Goal: Transaction & Acquisition: Obtain resource

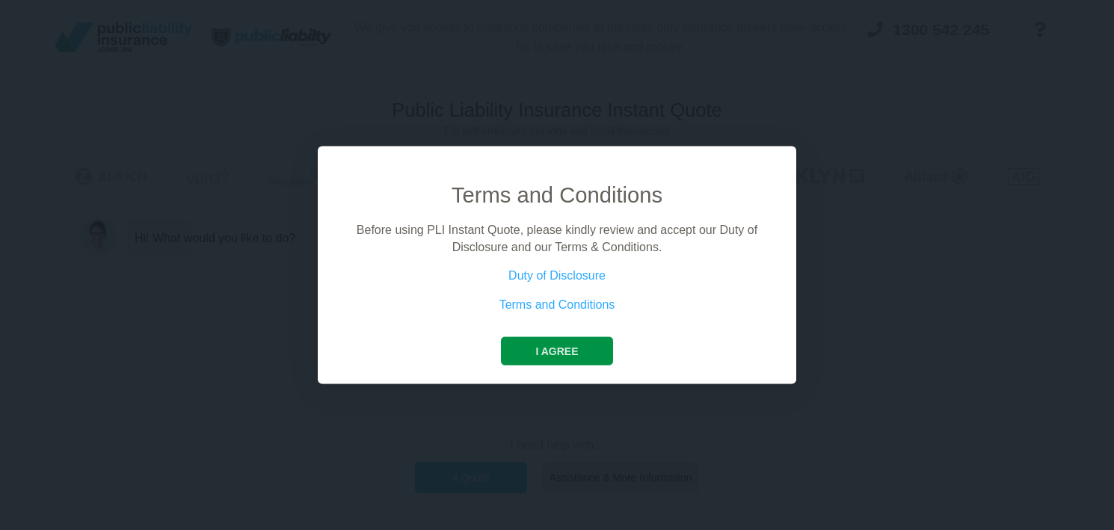
click at [557, 342] on button "I agree" at bounding box center [556, 351] width 111 height 28
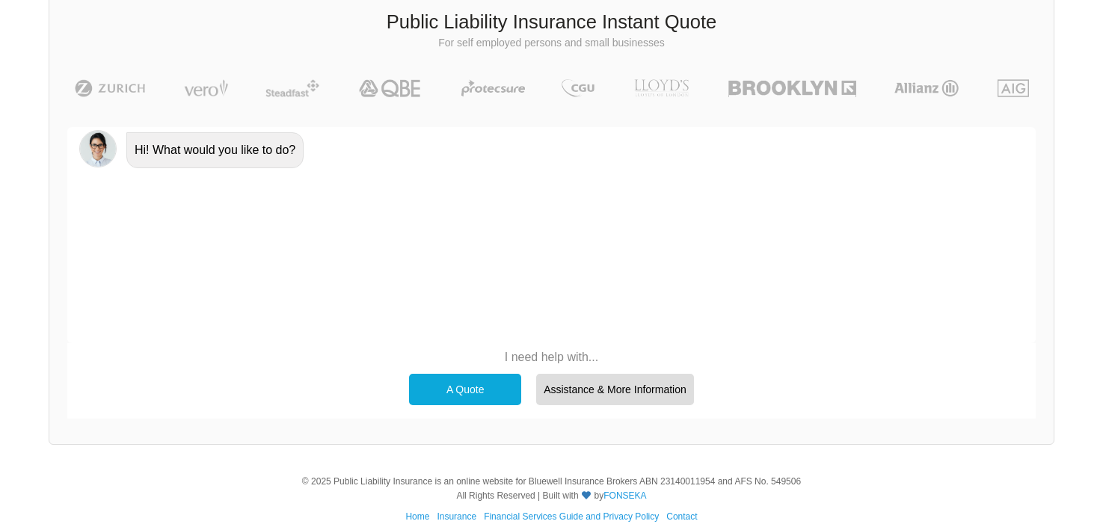
scroll to position [103, 0]
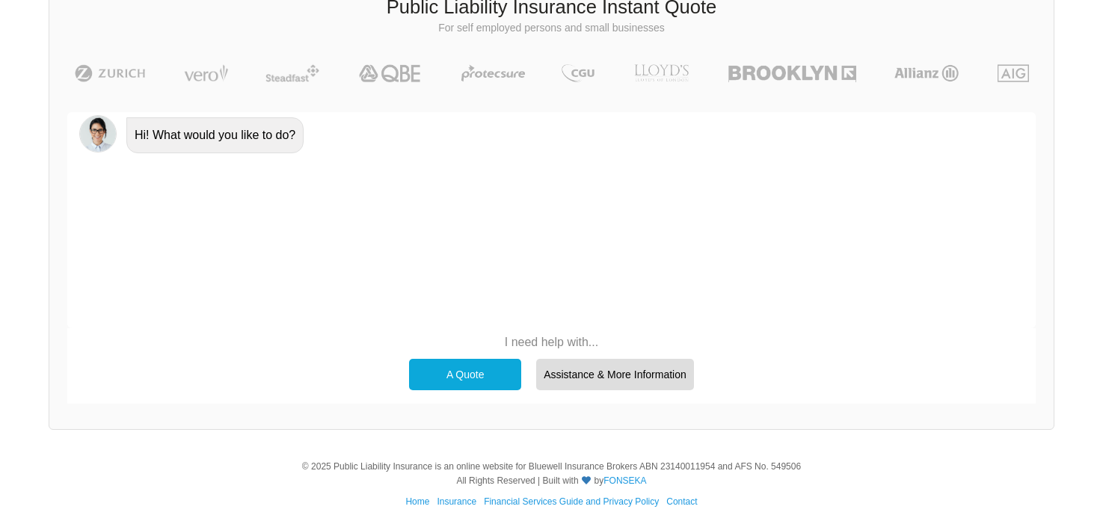
click at [435, 382] on div "A Quote" at bounding box center [465, 374] width 112 height 31
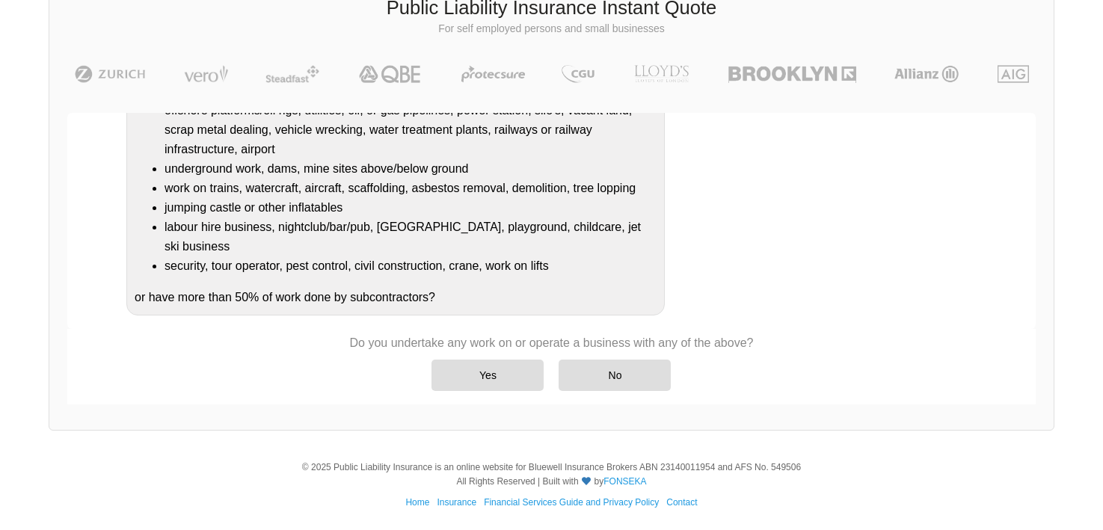
scroll to position [233, 0]
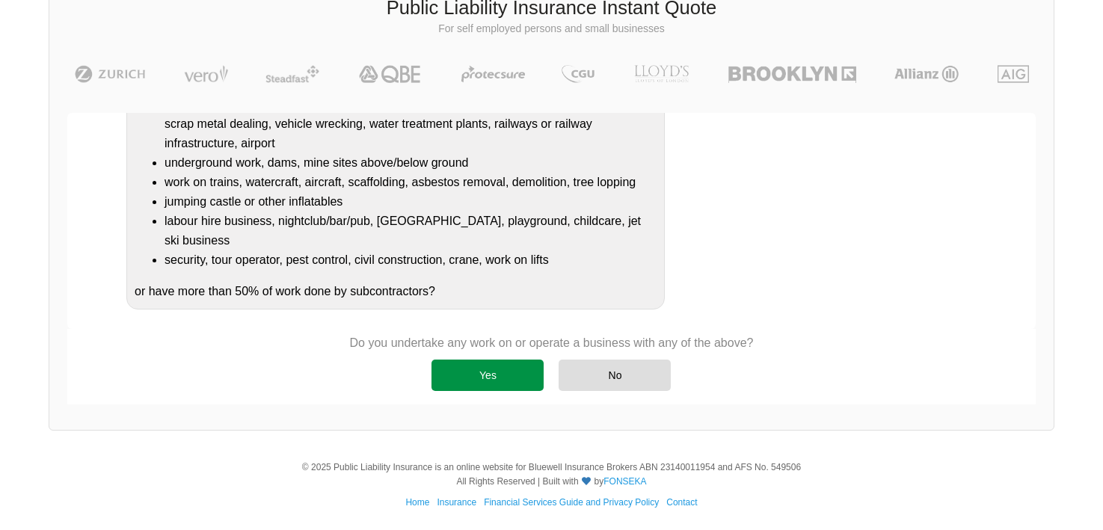
click at [486, 375] on div "Yes" at bounding box center [487, 375] width 112 height 31
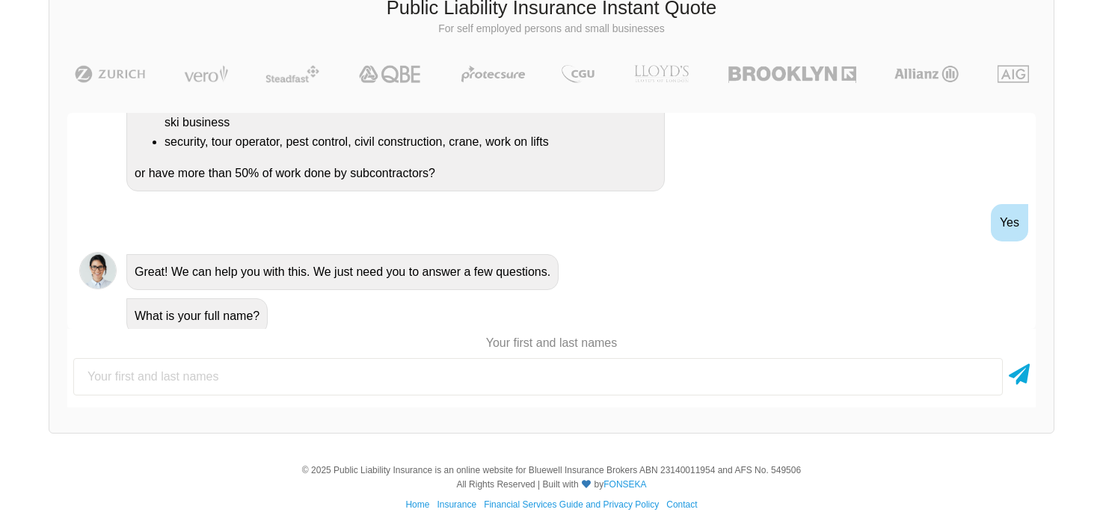
scroll to position [360, 0]
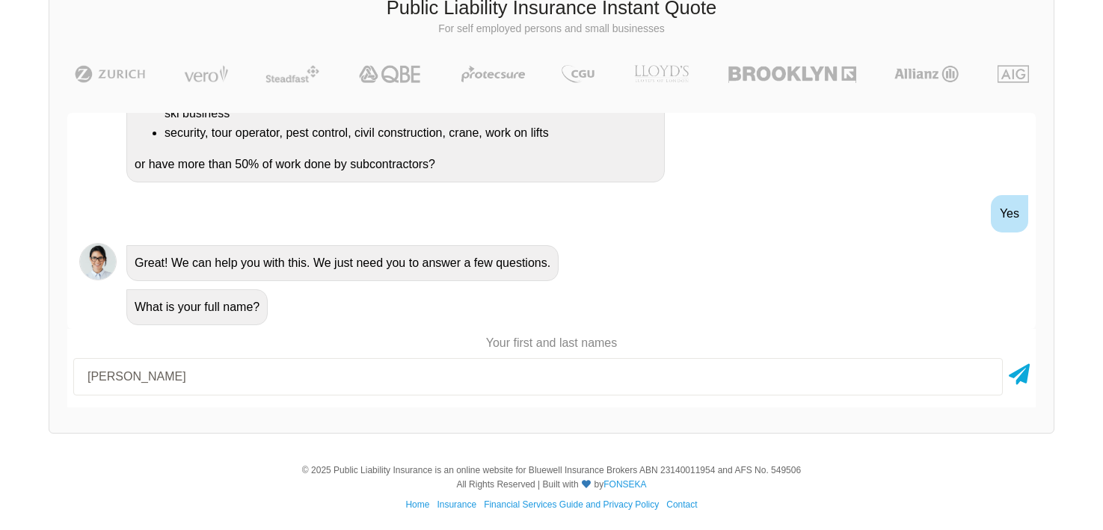
type input "[PERSON_NAME]"
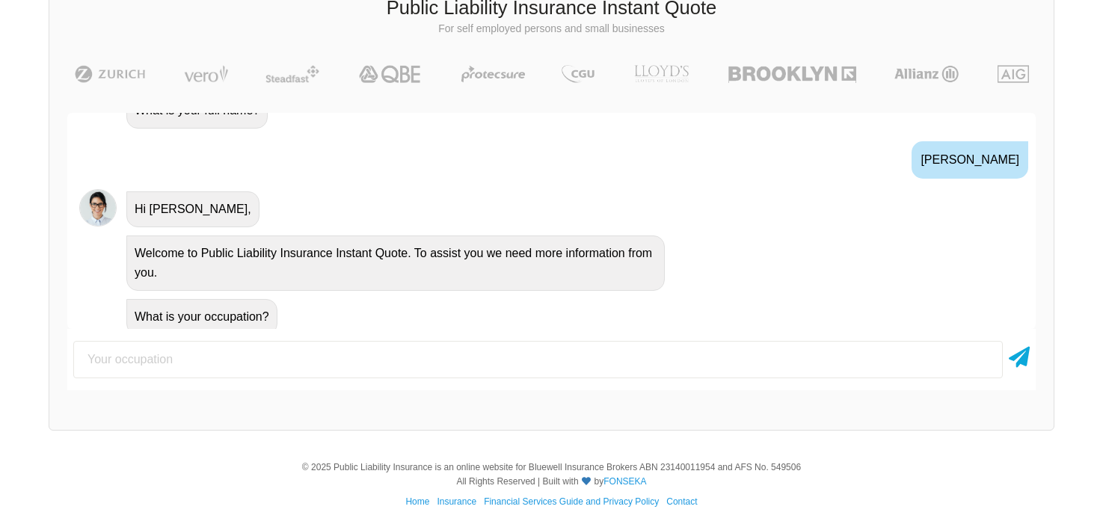
scroll to position [566, 0]
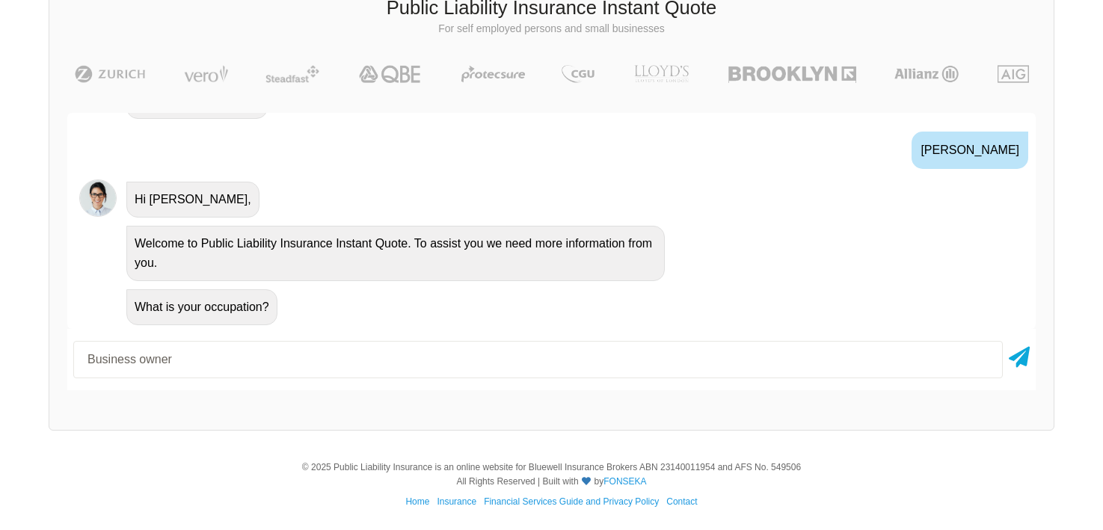
type input "Business owner"
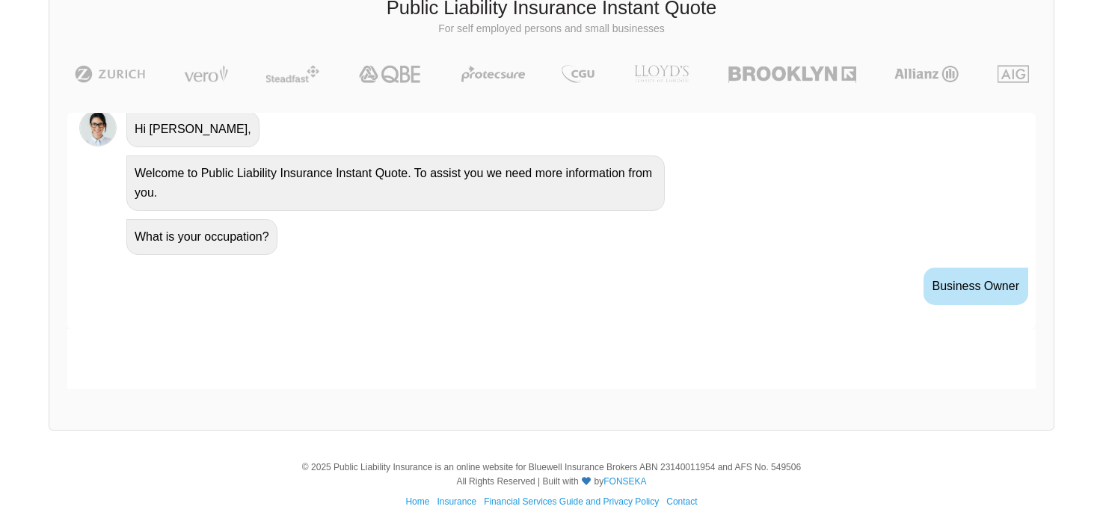
scroll to position [665, 0]
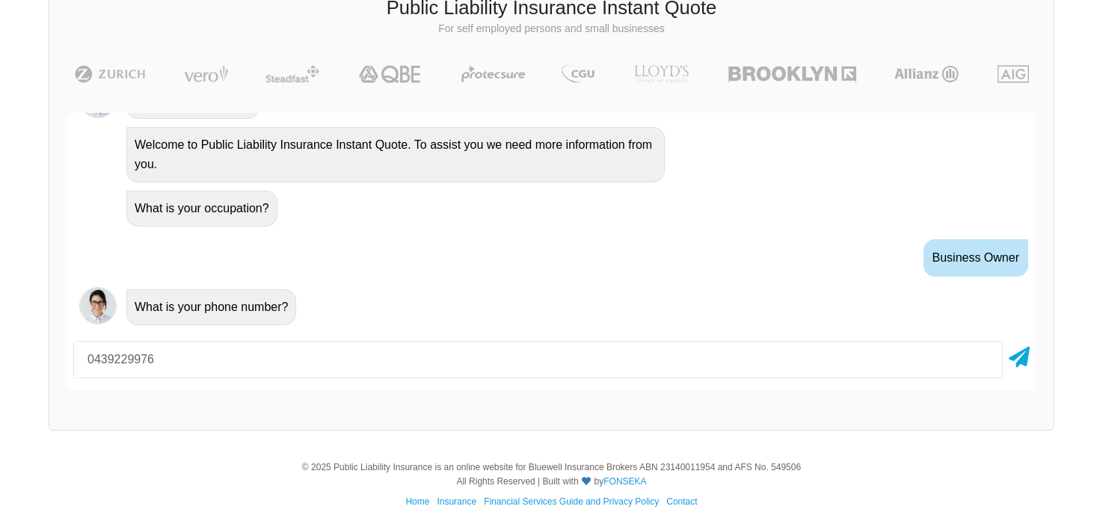
type input "0439229976"
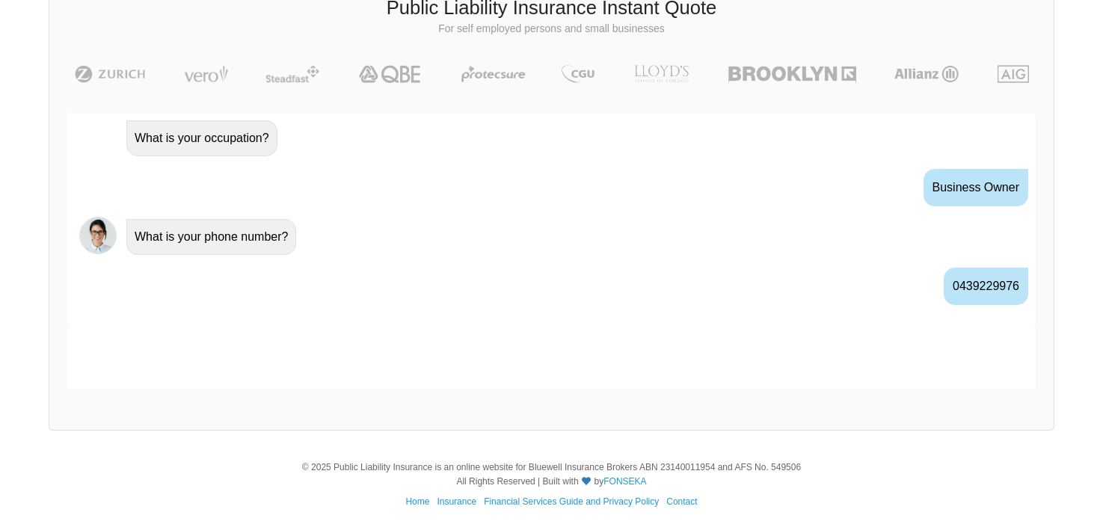
scroll to position [763, 0]
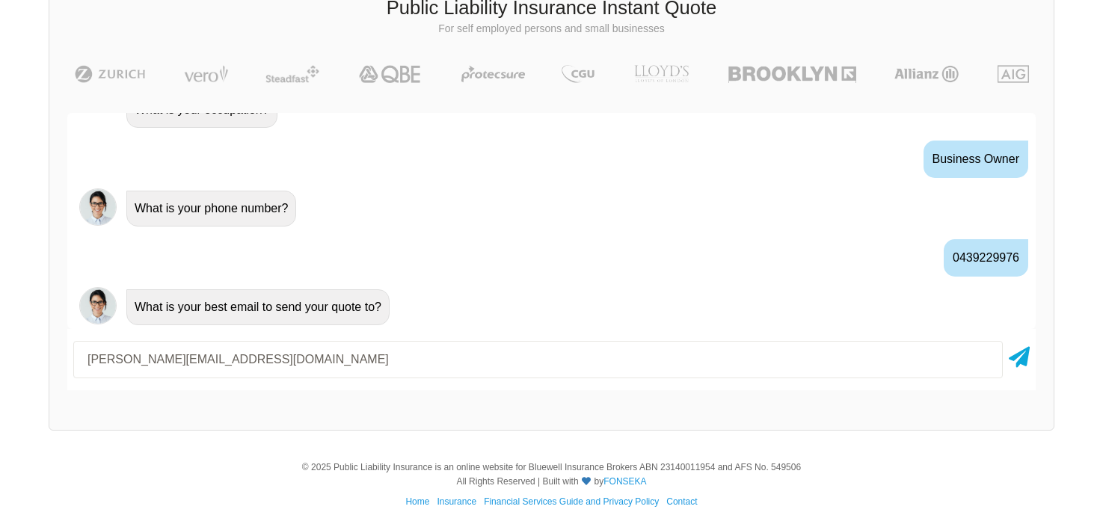
type input "[PERSON_NAME][EMAIL_ADDRESS][DOMAIN_NAME]"
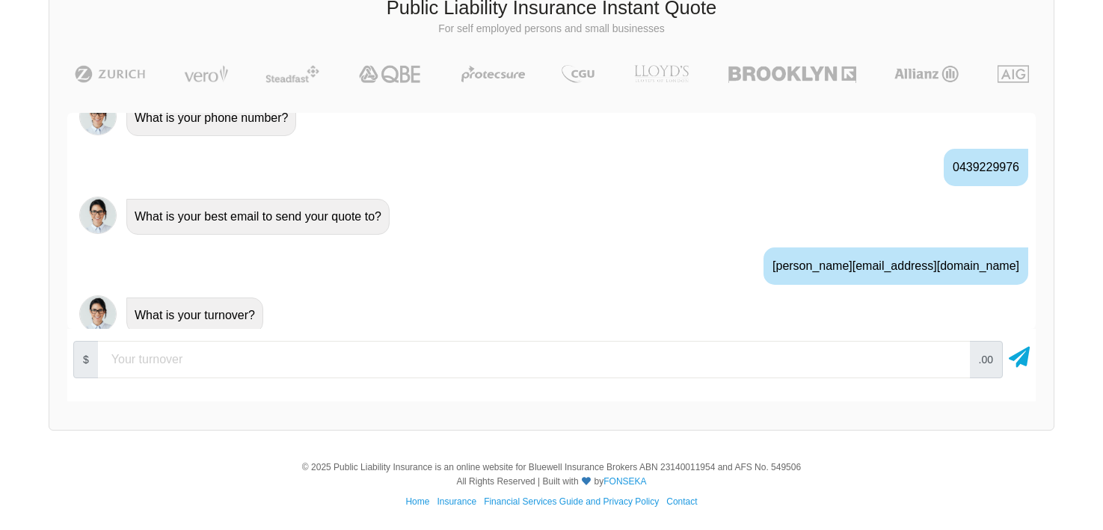
scroll to position [862, 0]
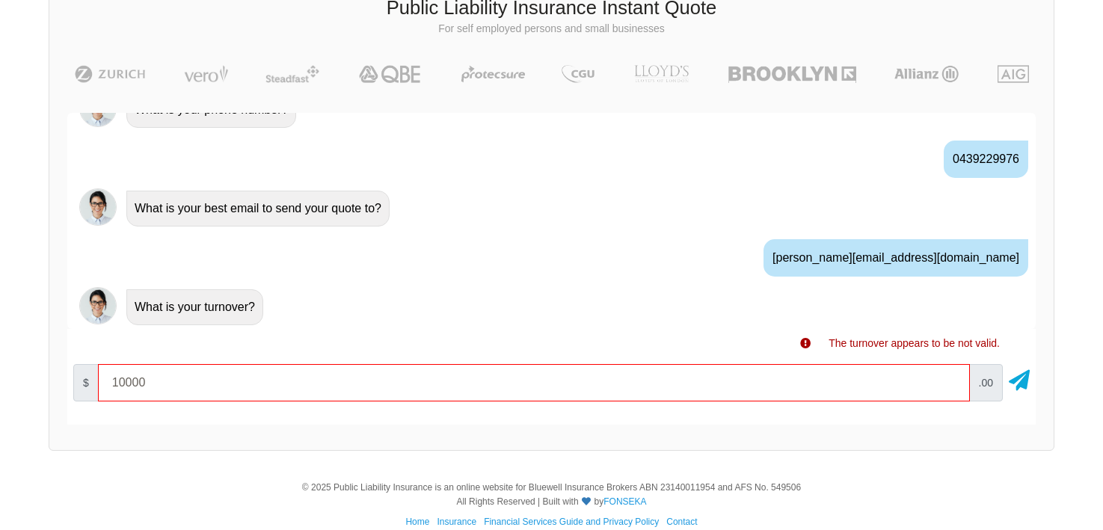
type input "10000"
click at [949, 380] on input "10000" at bounding box center [534, 382] width 872 height 37
drag, startPoint x: 216, startPoint y: 388, endPoint x: 65, endPoint y: 386, distance: 151.1
click at [65, 386] on div "Awesome! 100% Just a final check that all your details are correct. Your Summar…" at bounding box center [551, 268] width 1004 height 347
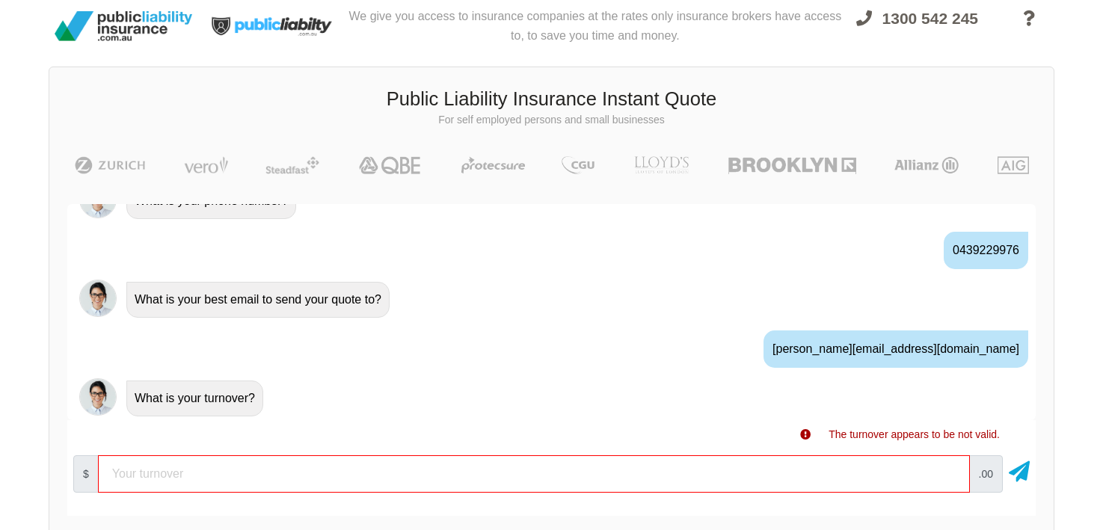
scroll to position [878, 0]
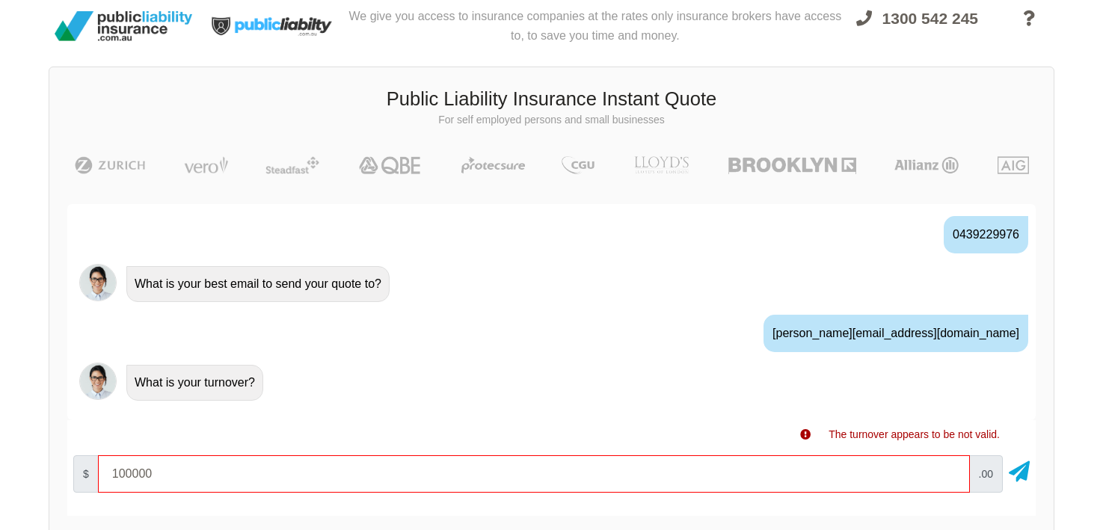
type input "100000"
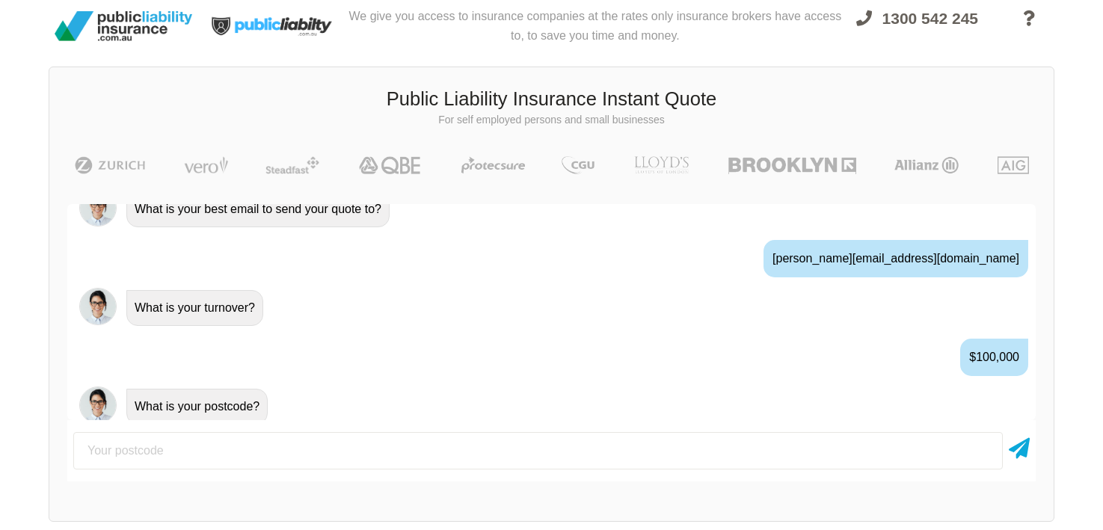
scroll to position [961, 0]
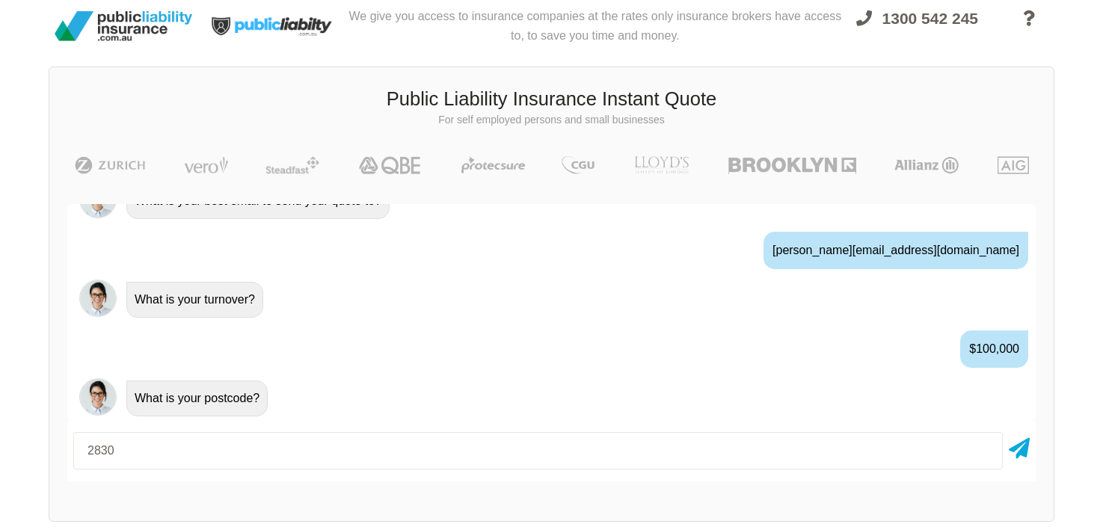
type input "2830"
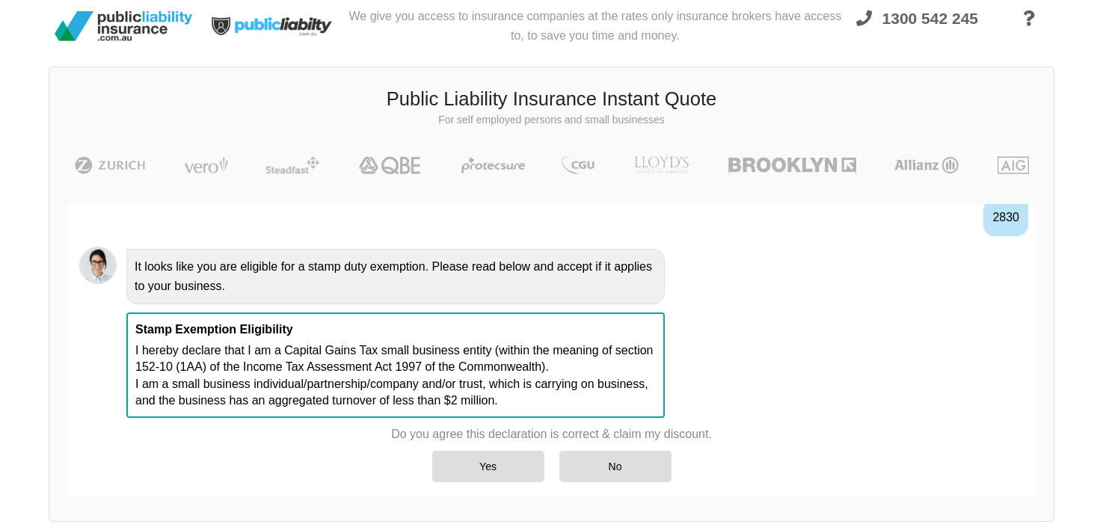
scroll to position [1193, 0]
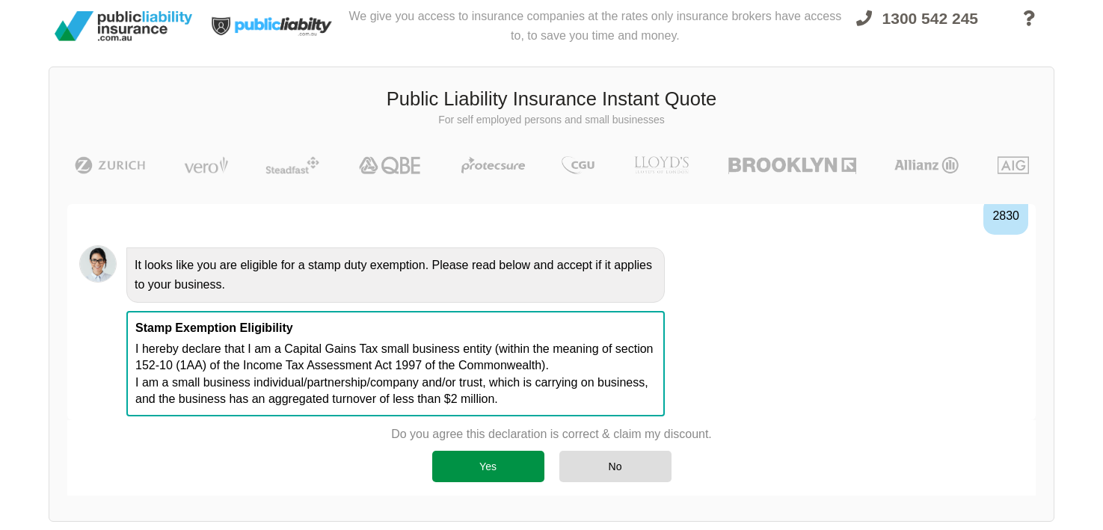
click at [455, 463] on div "Yes" at bounding box center [488, 466] width 112 height 31
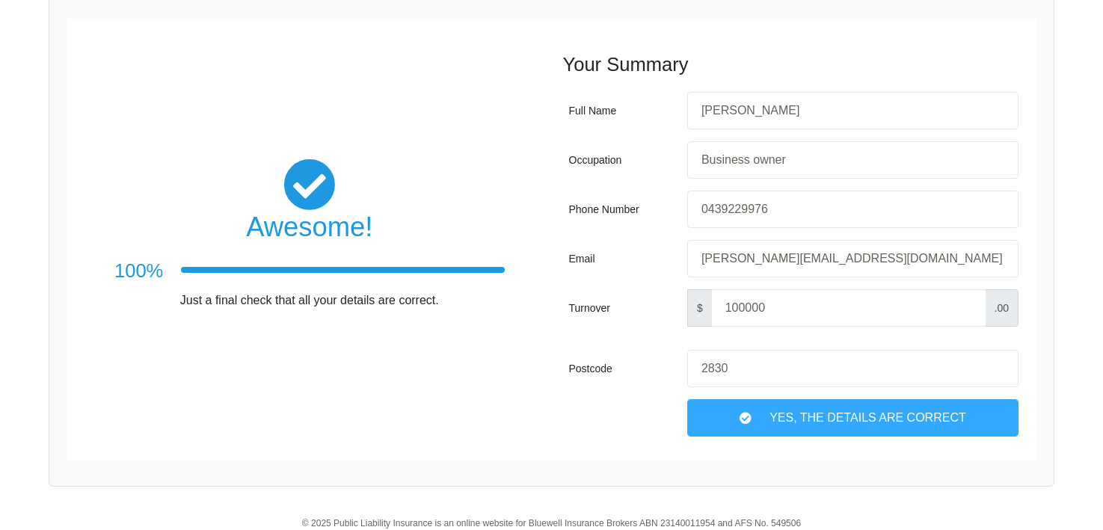
scroll to position [223, 0]
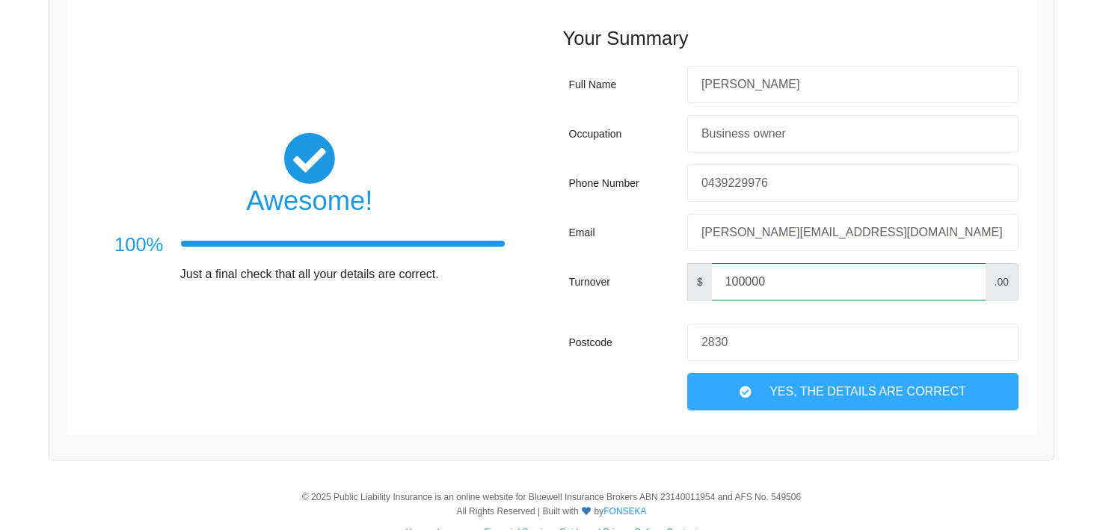
drag, startPoint x: 802, startPoint y: 283, endPoint x: 694, endPoint y: 278, distance: 108.5
click at [694, 278] on div "Turnover $ 100000 .00" at bounding box center [794, 281] width 462 height 49
type input "5"
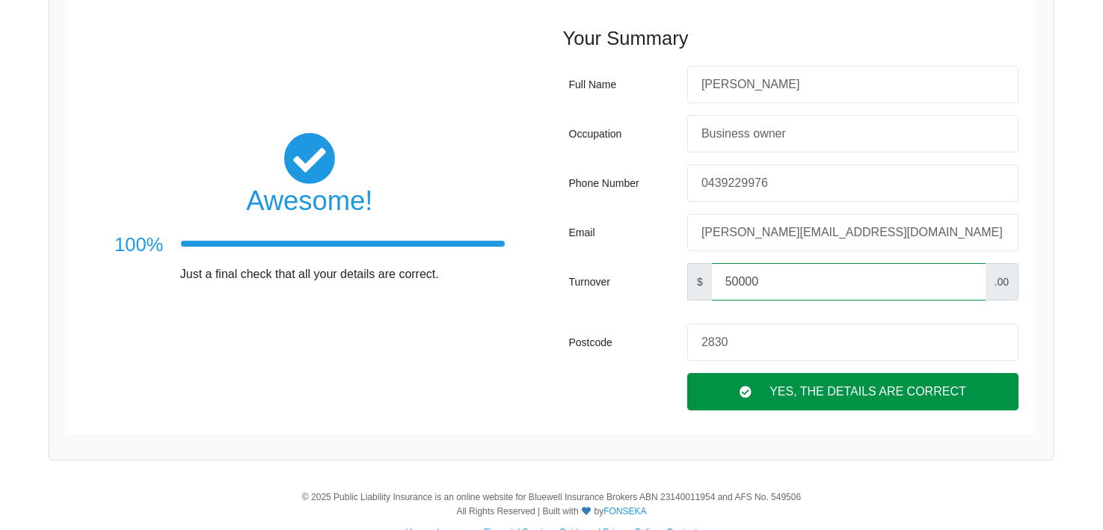
type input "50000"
click at [832, 400] on div "Yes, The Details are correct" at bounding box center [852, 391] width 331 height 37
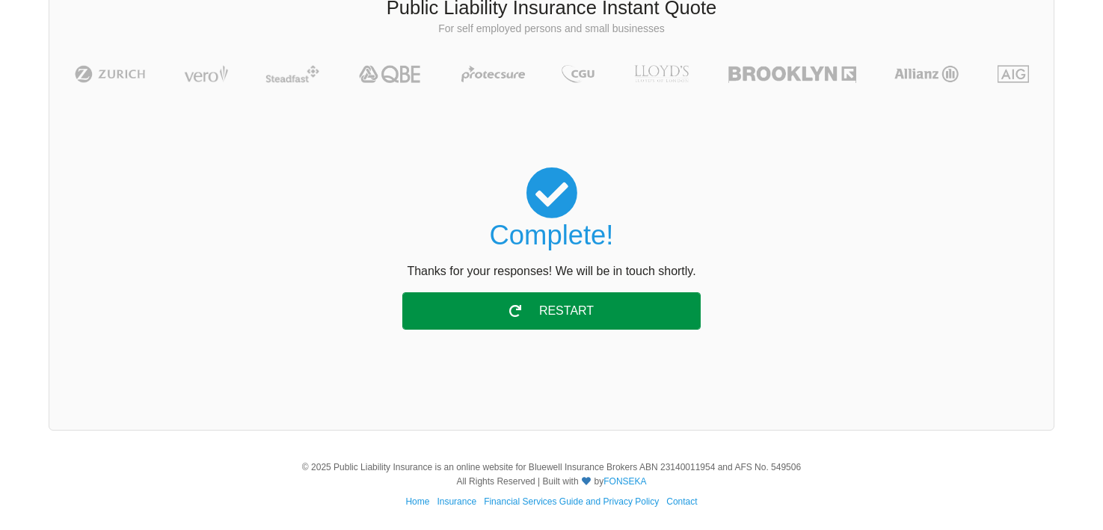
scroll to position [0, 0]
